Goal: Task Accomplishment & Management: Manage account settings

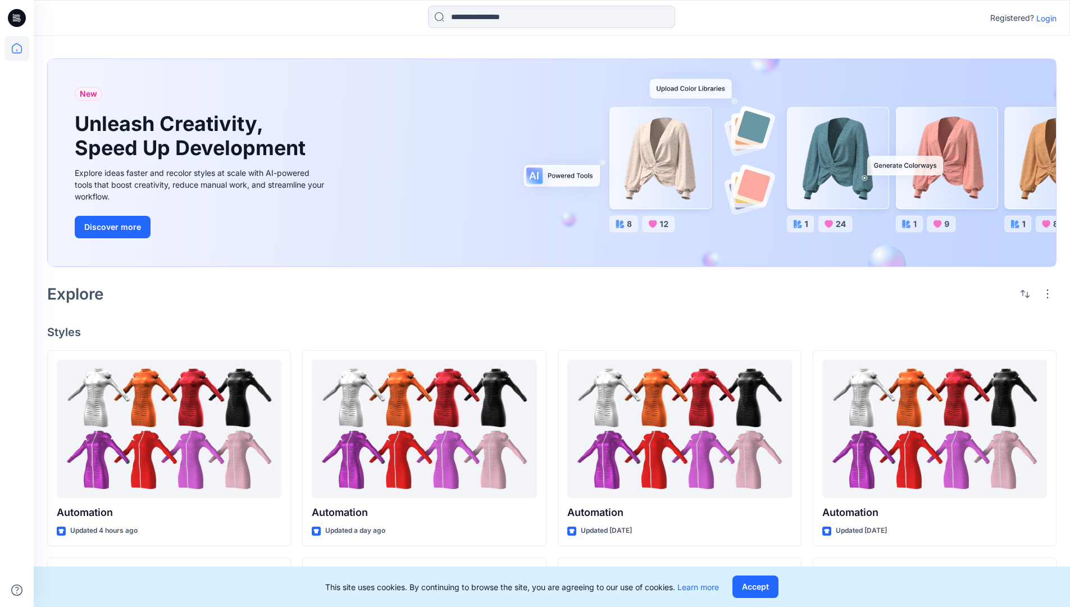
click at [1044, 18] on p "Login" at bounding box center [1046, 18] width 20 height 12
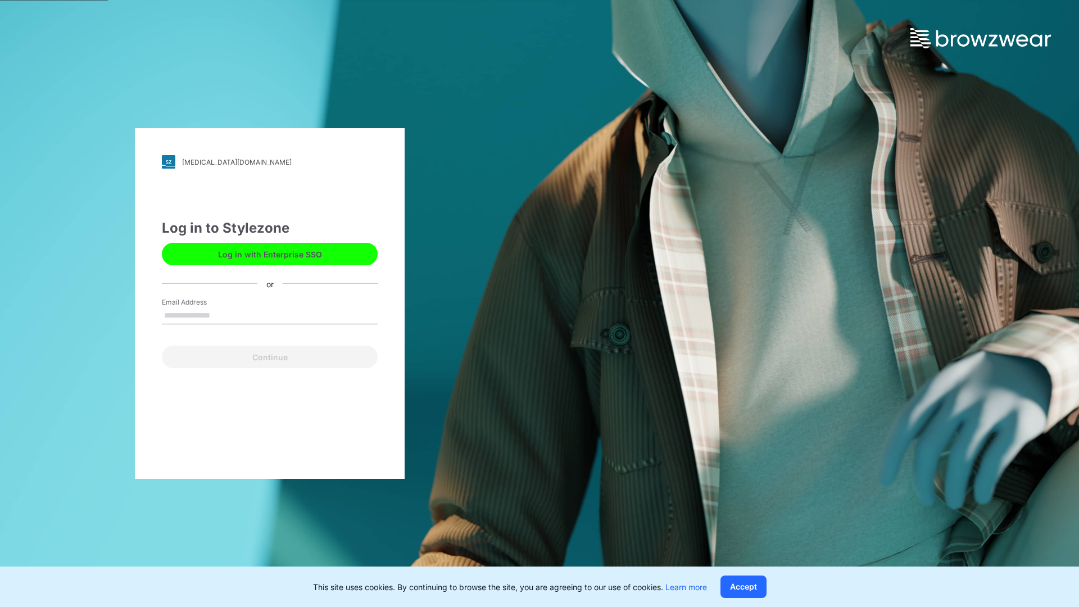
click at [222, 315] on input "Email Address" at bounding box center [270, 315] width 216 height 17
type input "**********"
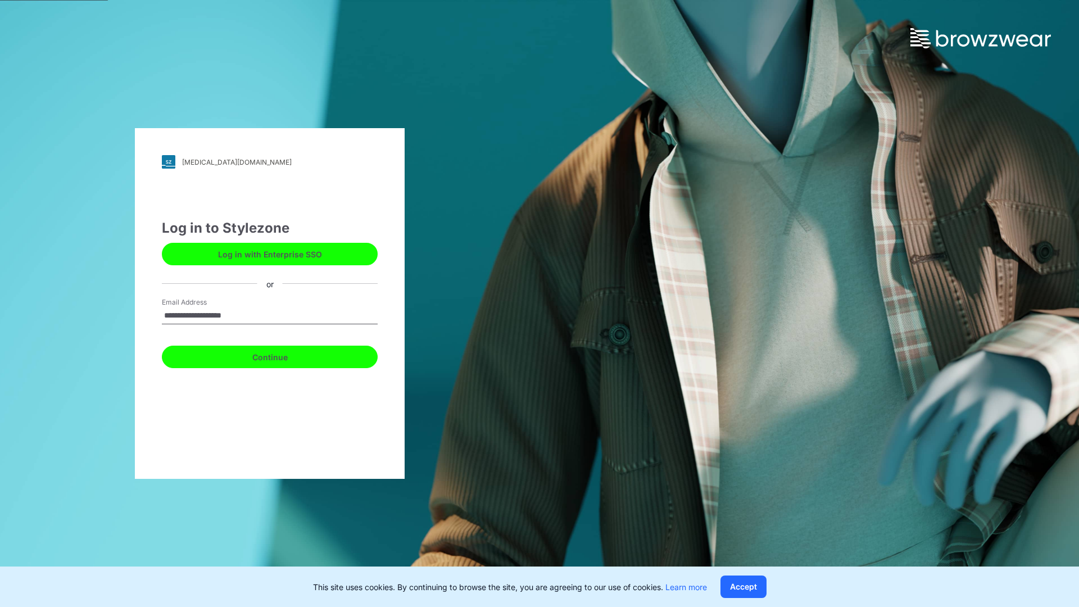
click at [282, 355] on button "Continue" at bounding box center [270, 356] width 216 height 22
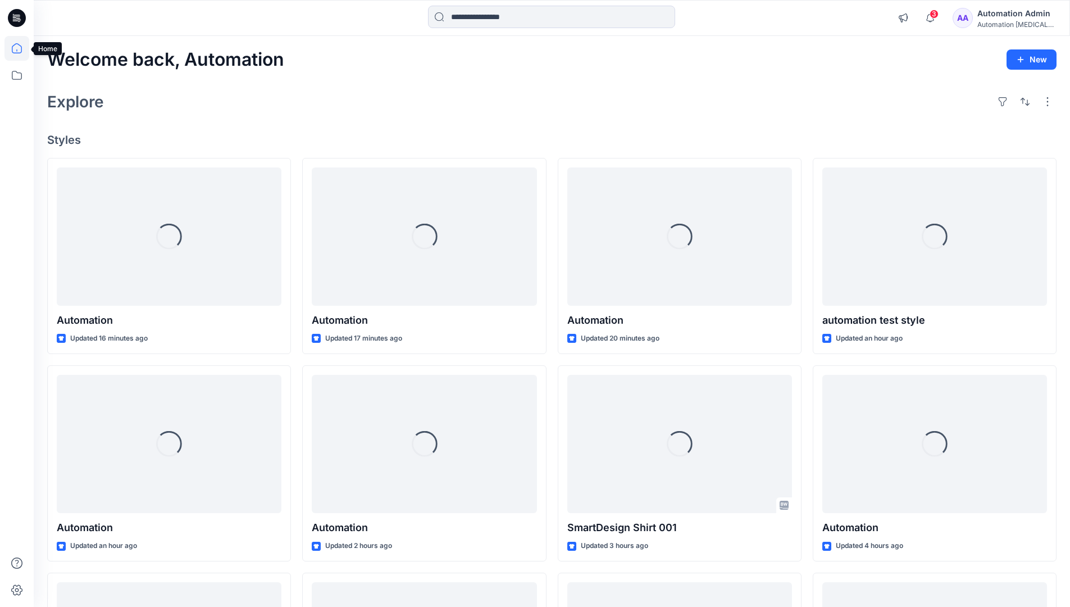
click at [21, 48] on icon at bounding box center [17, 48] width 10 height 10
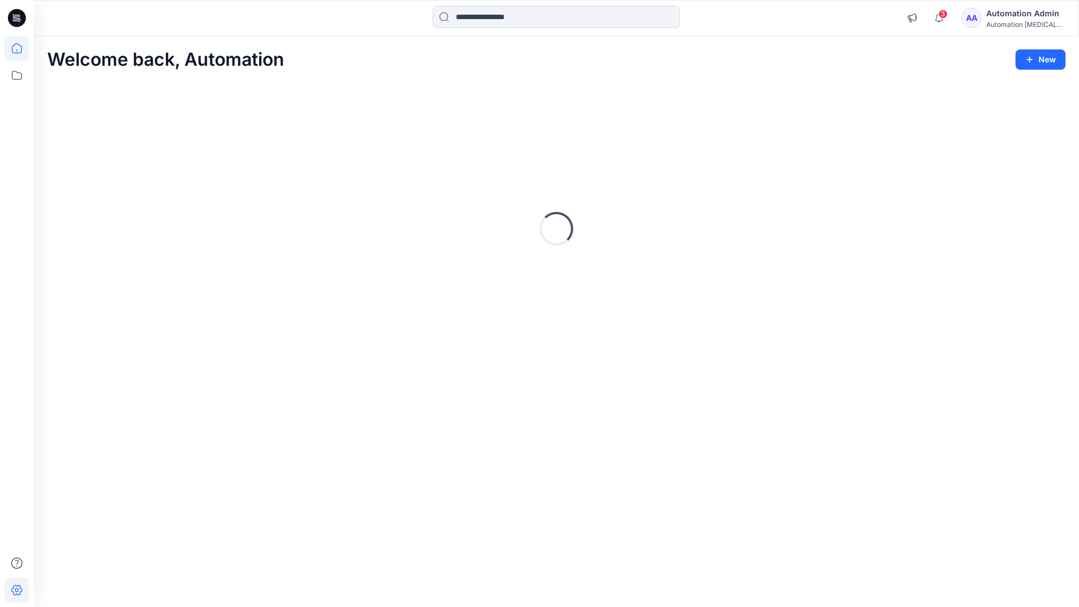
click at [17, 594] on icon at bounding box center [16, 590] width 11 height 11
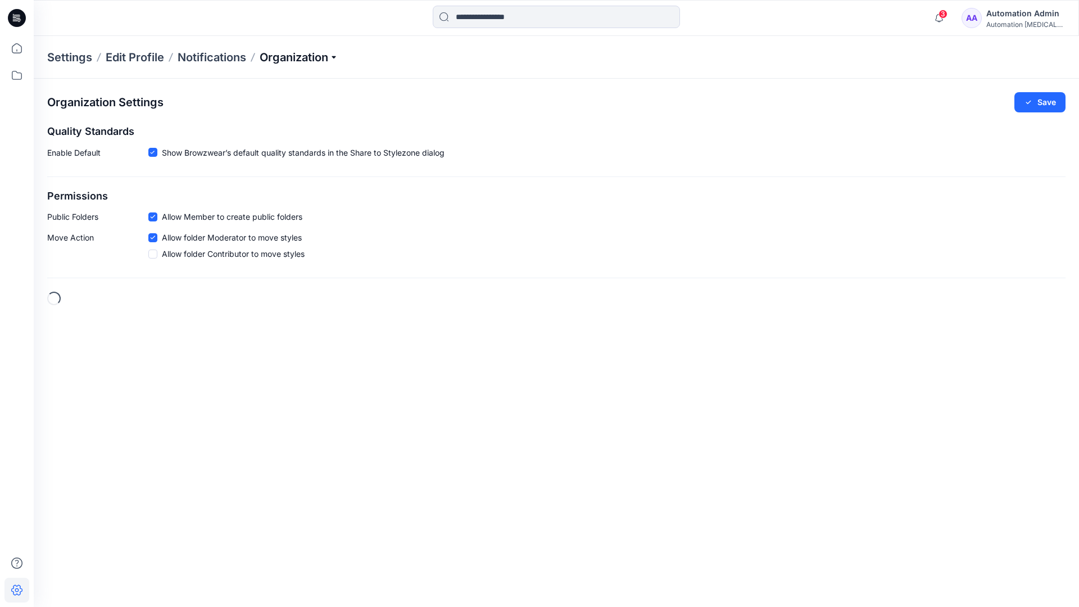
click at [328, 56] on p "Organization" at bounding box center [299, 57] width 79 height 16
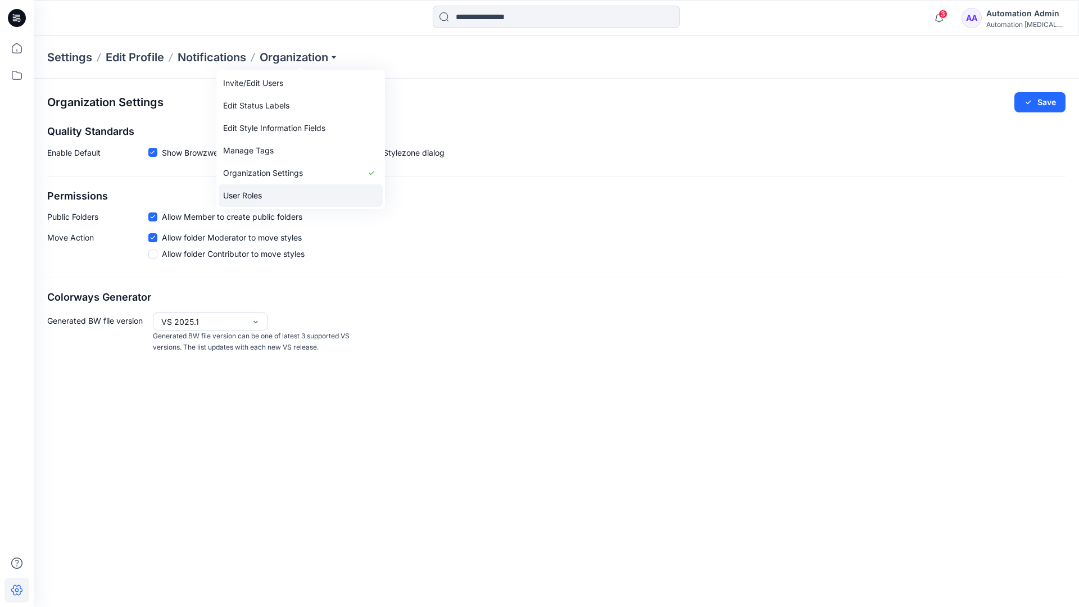
click at [274, 194] on link "User Roles" at bounding box center [301, 195] width 164 height 22
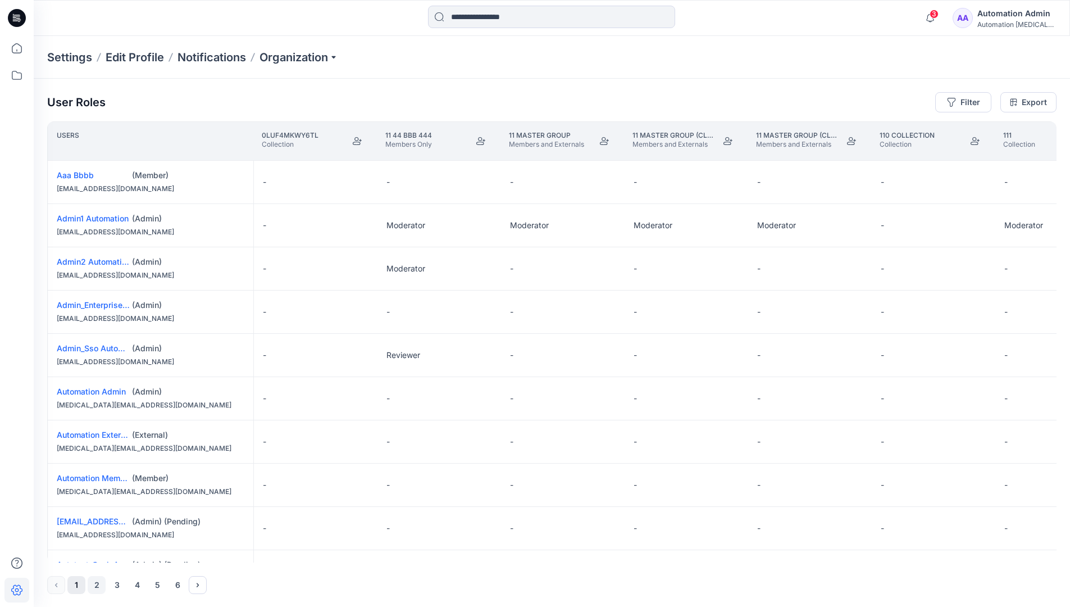
click at [98, 586] on button "2" at bounding box center [97, 585] width 18 height 18
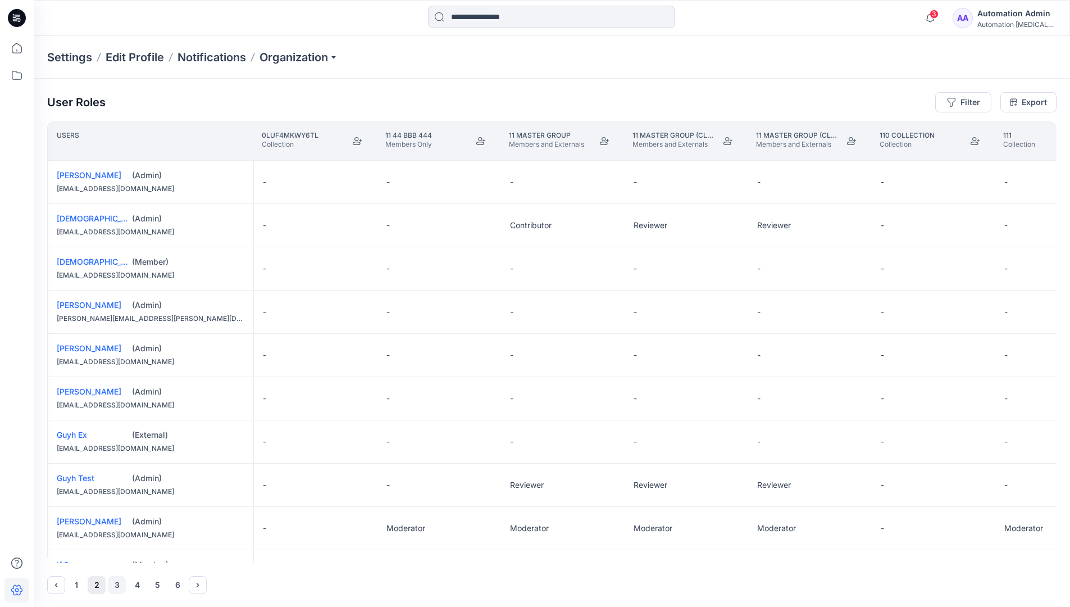
click at [117, 585] on button "3" at bounding box center [117, 585] width 18 height 18
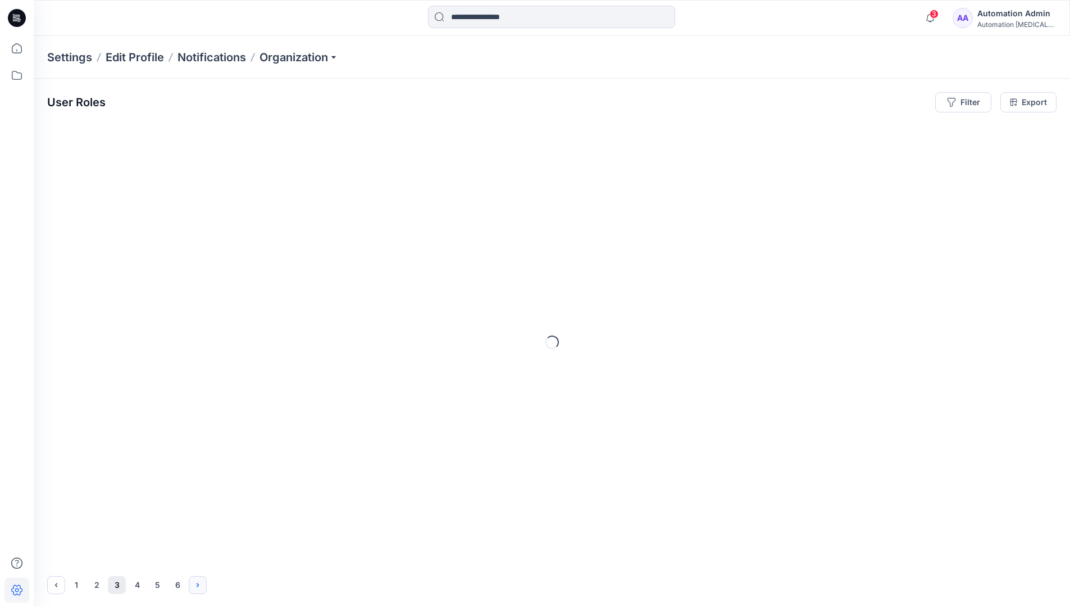
click at [198, 584] on icon "Next" at bounding box center [198, 585] width 2 height 4
click at [57, 583] on icon "Previous" at bounding box center [56, 584] width 9 height 9
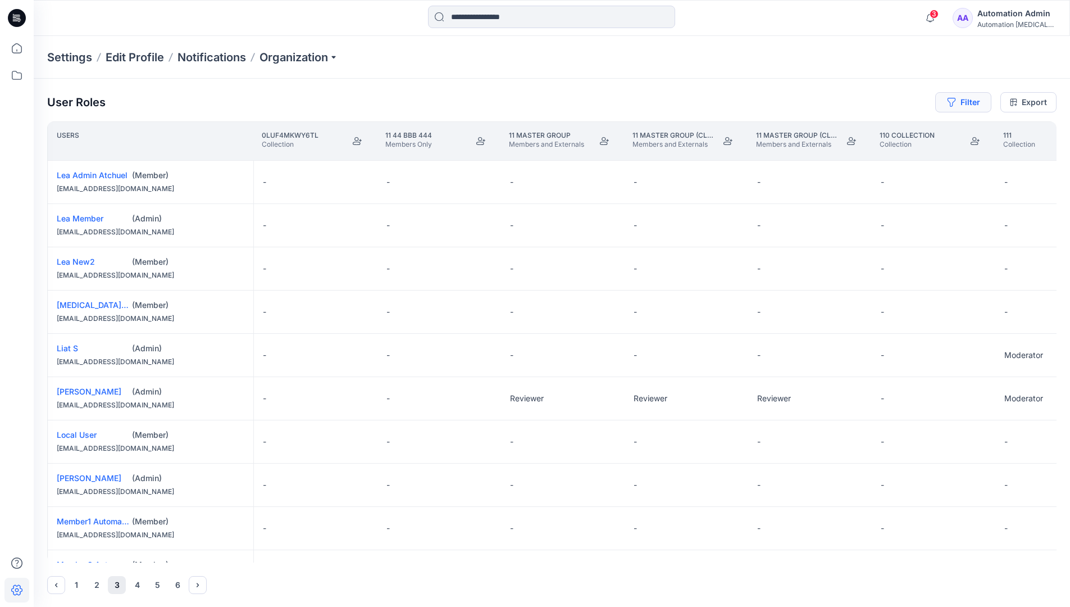
click at [968, 104] on button "Filter" at bounding box center [963, 102] width 56 height 20
click at [899, 133] on div at bounding box center [923, 132] width 116 height 14
click at [912, 131] on div at bounding box center [923, 132] width 116 height 14
type input "****"
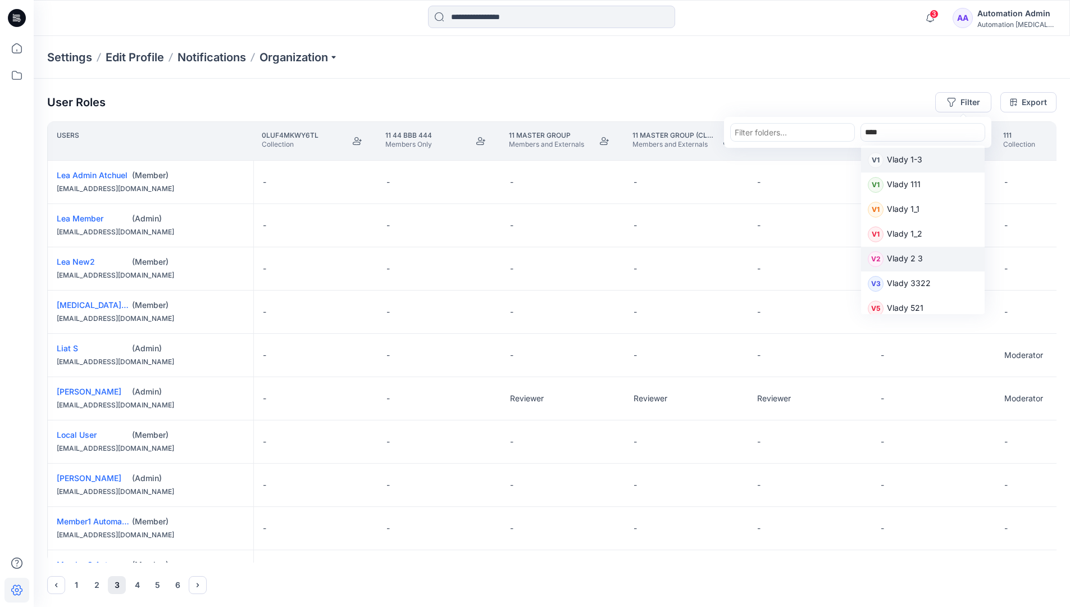
click at [910, 258] on p "Vlady 2 3" at bounding box center [905, 259] width 36 height 15
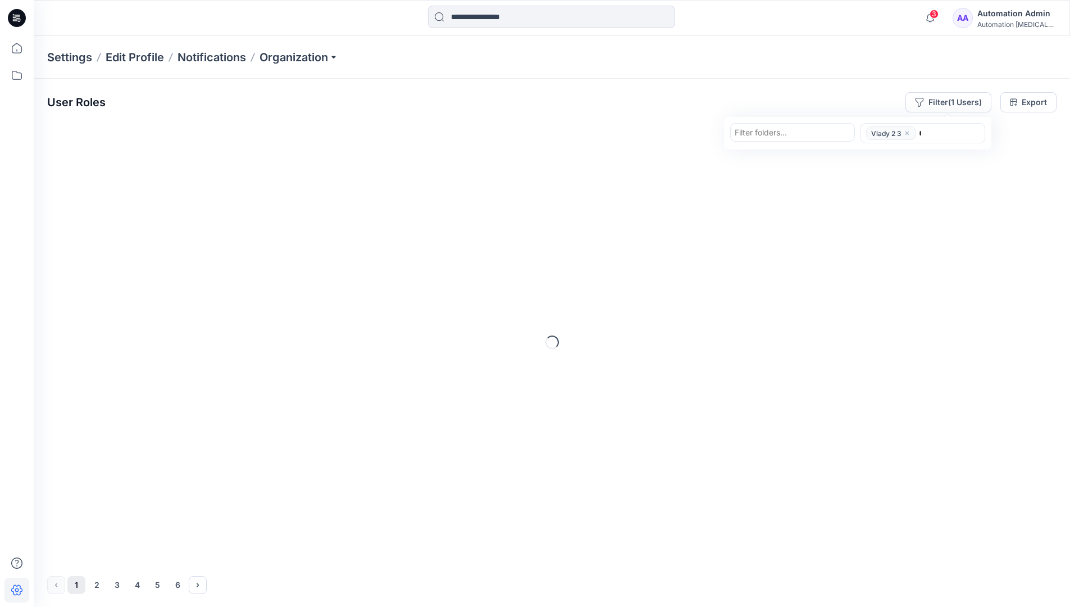
type input "****"
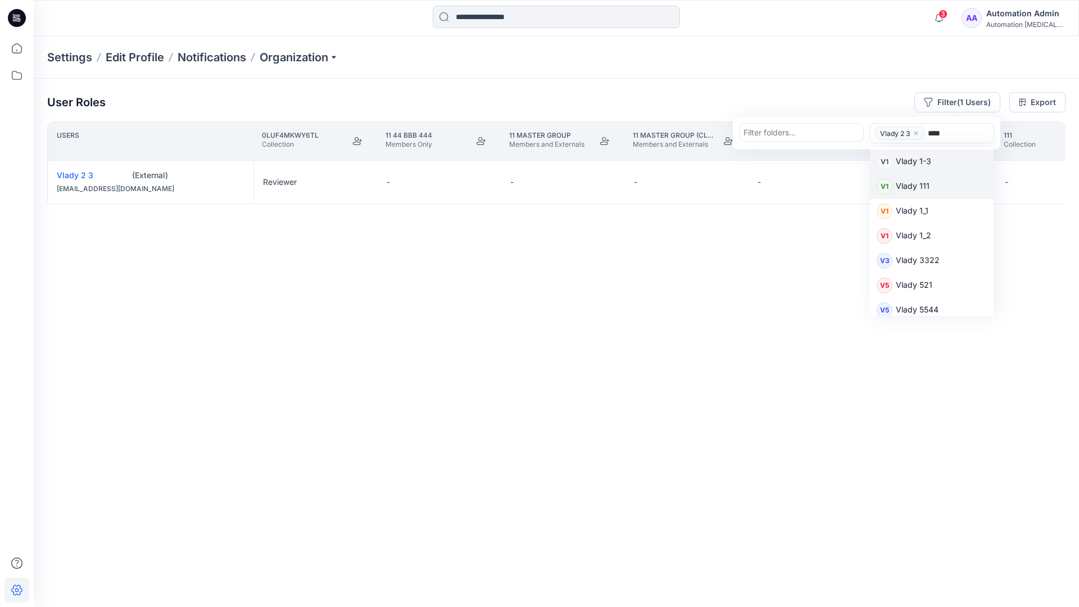
click at [920, 185] on p "Vlady 111" at bounding box center [912, 187] width 34 height 15
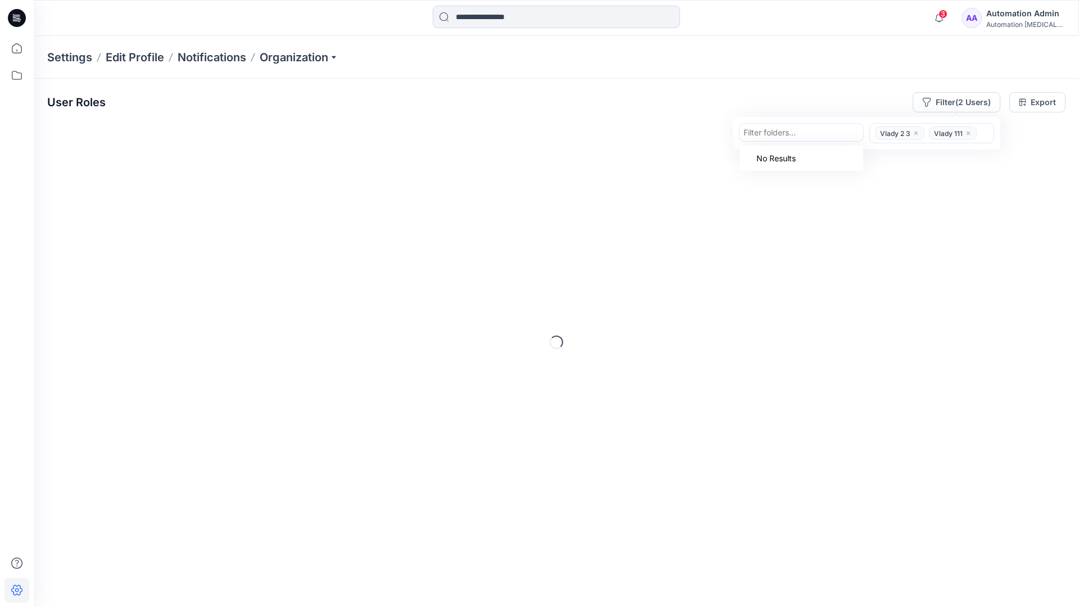
click at [810, 134] on div at bounding box center [801, 132] width 116 height 14
type input "*********"
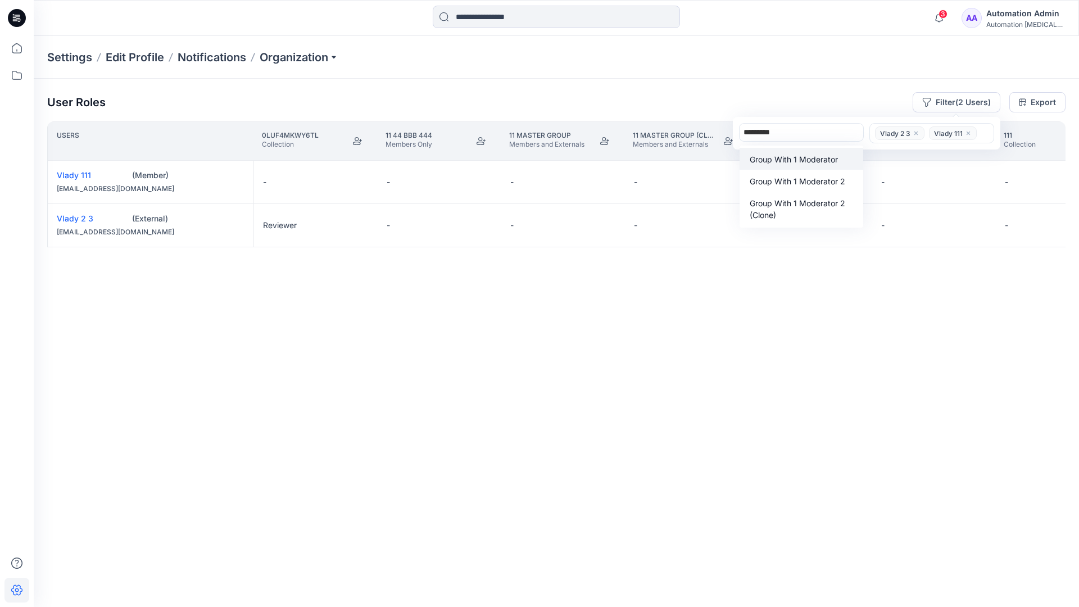
scroll to position [300, 0]
click at [800, 176] on p "Group With 1 Moderator 2" at bounding box center [796, 181] width 95 height 12
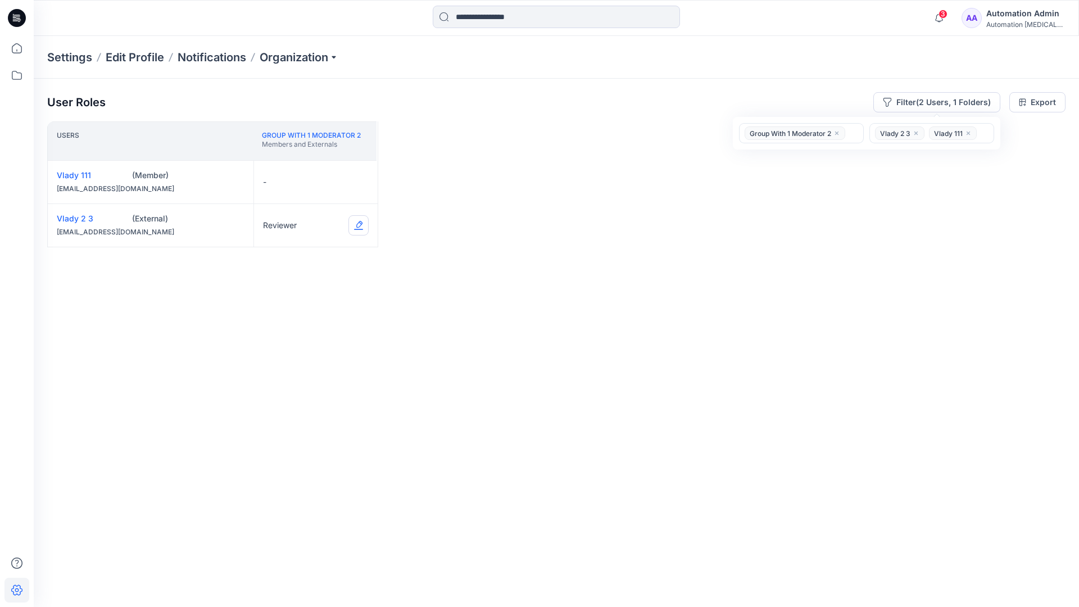
click at [357, 226] on button "Edit Role" at bounding box center [358, 225] width 20 height 20
click at [302, 293] on button "Contributor" at bounding box center [305, 293] width 121 height 20
